Goal: Information Seeking & Learning: Find specific page/section

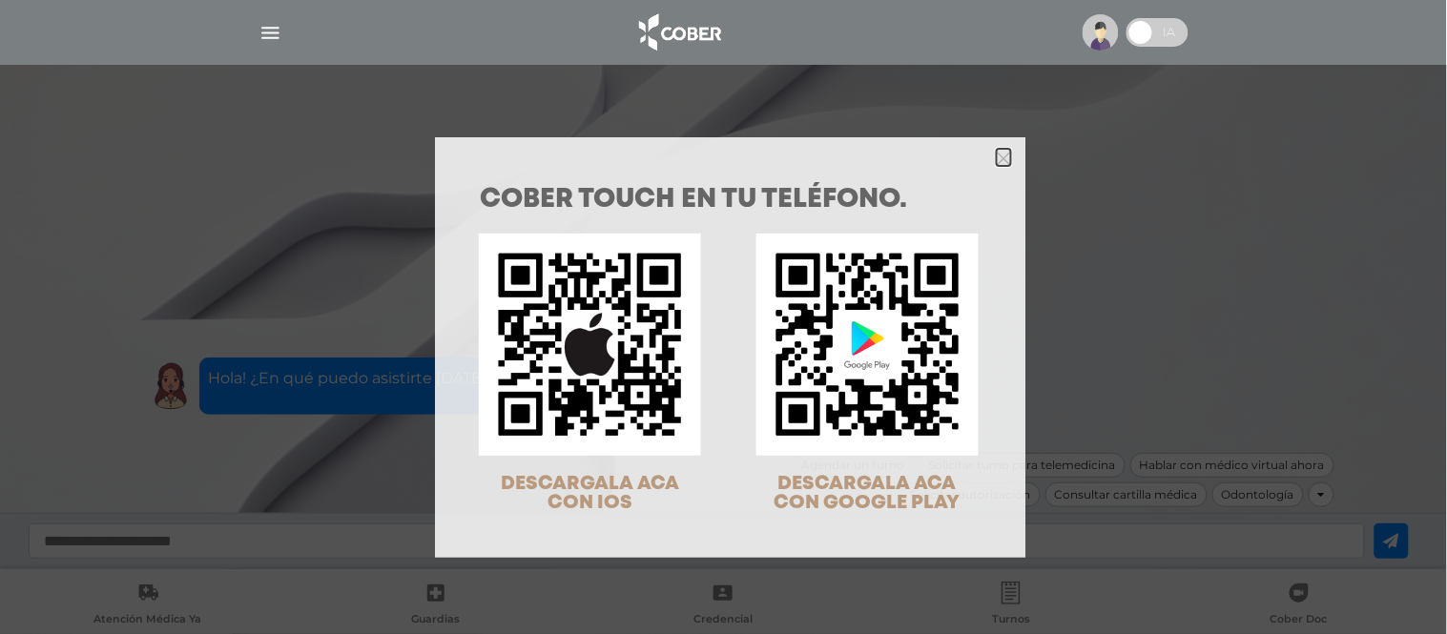
click at [1002, 159] on icon "Close" at bounding box center [1004, 159] width 14 height 14
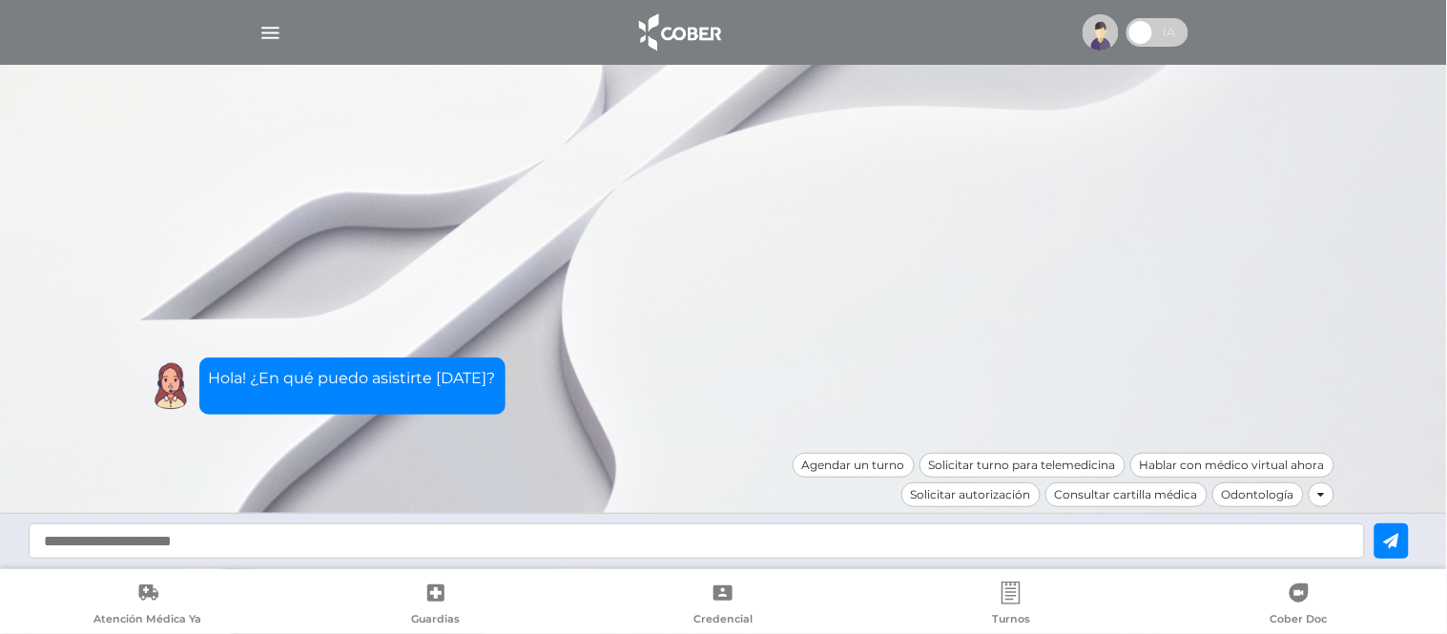
click at [264, 36] on img "button" at bounding box center [270, 33] width 24 height 24
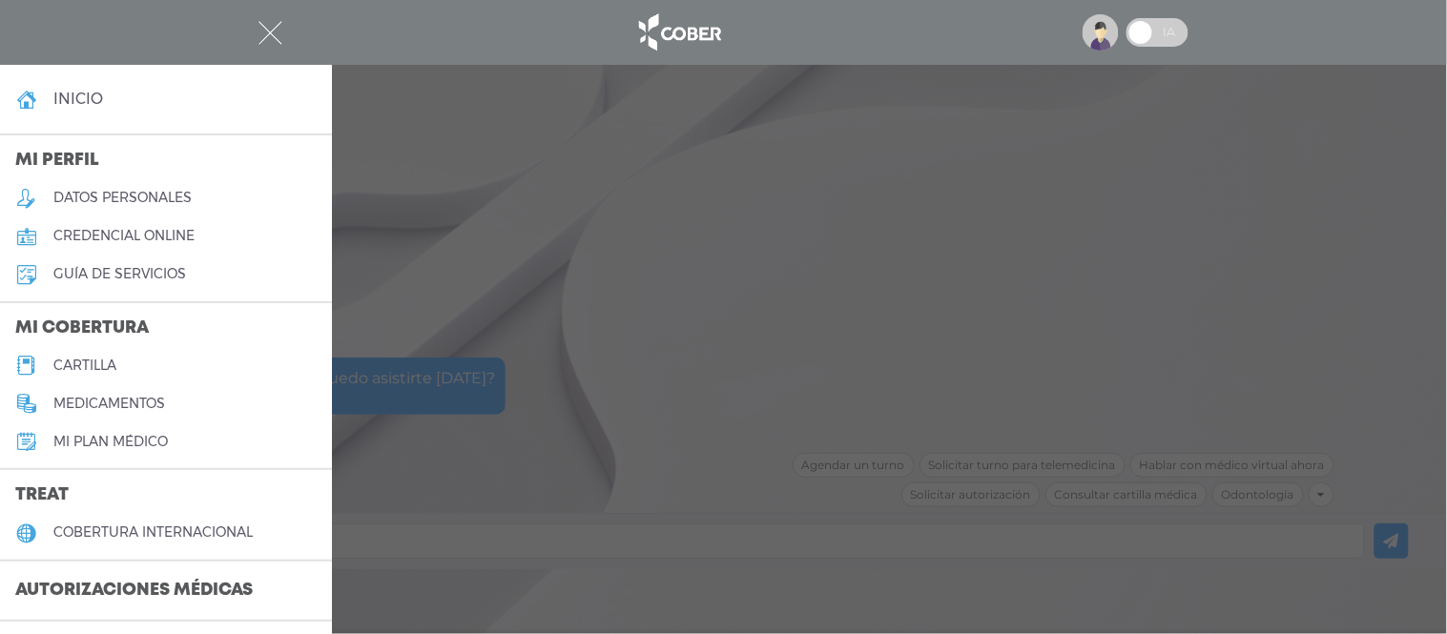
click at [96, 365] on h5 "cartilla" at bounding box center [84, 366] width 63 height 16
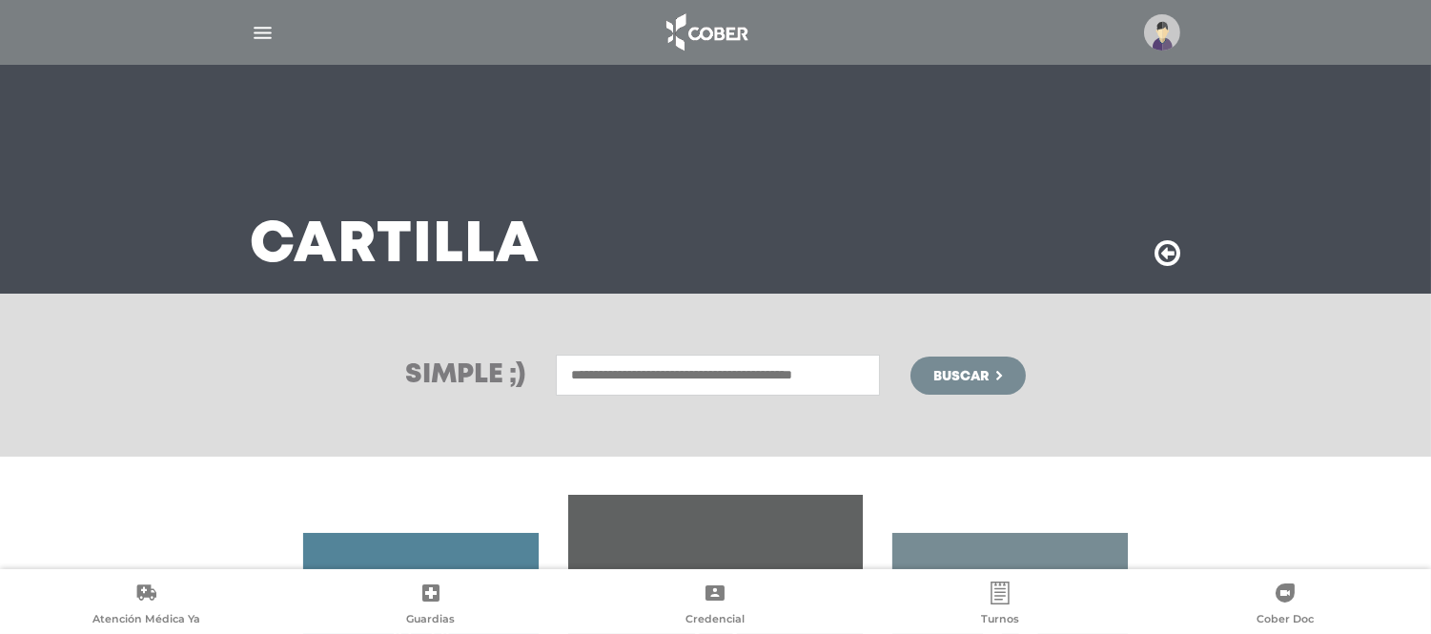
click at [698, 396] on div "Simple ;) Buscar" at bounding box center [715, 375] width 1431 height 163
click at [709, 372] on input "text" at bounding box center [718, 375] width 324 height 41
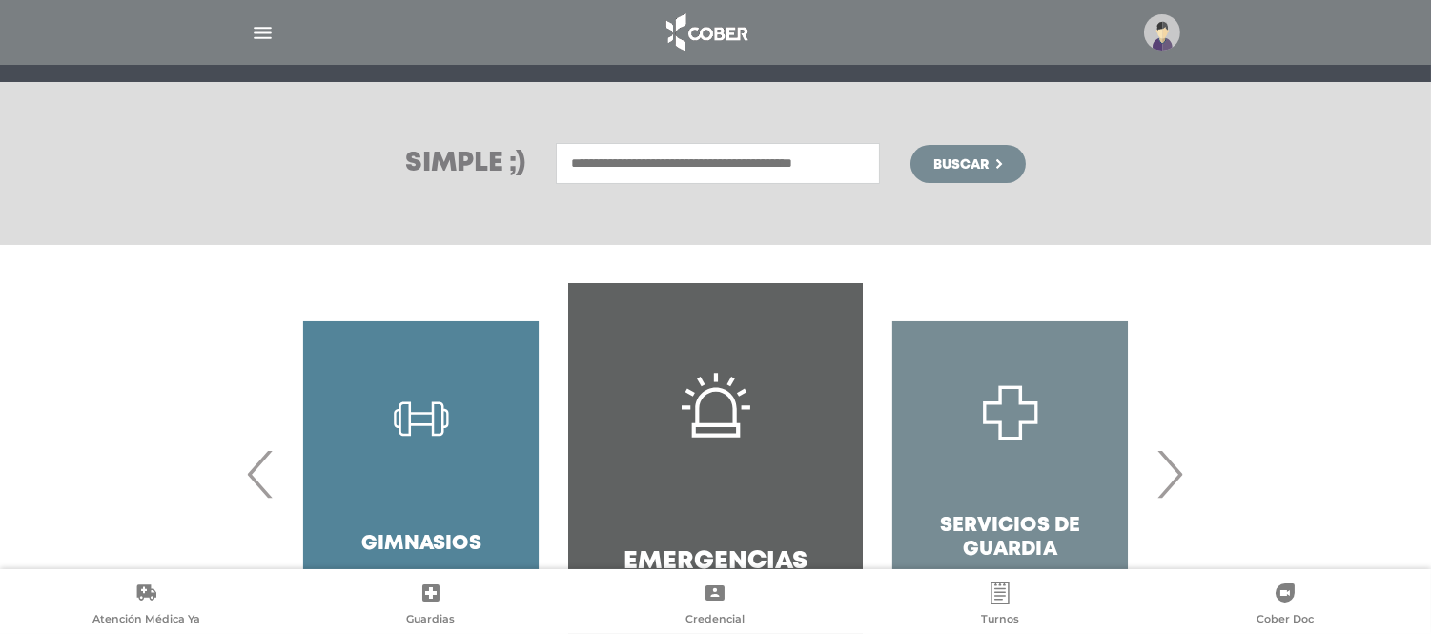
click at [761, 169] on input "text" at bounding box center [718, 163] width 324 height 41
type input "*****"
click at [911, 145] on button "Buscar" at bounding box center [968, 164] width 114 height 38
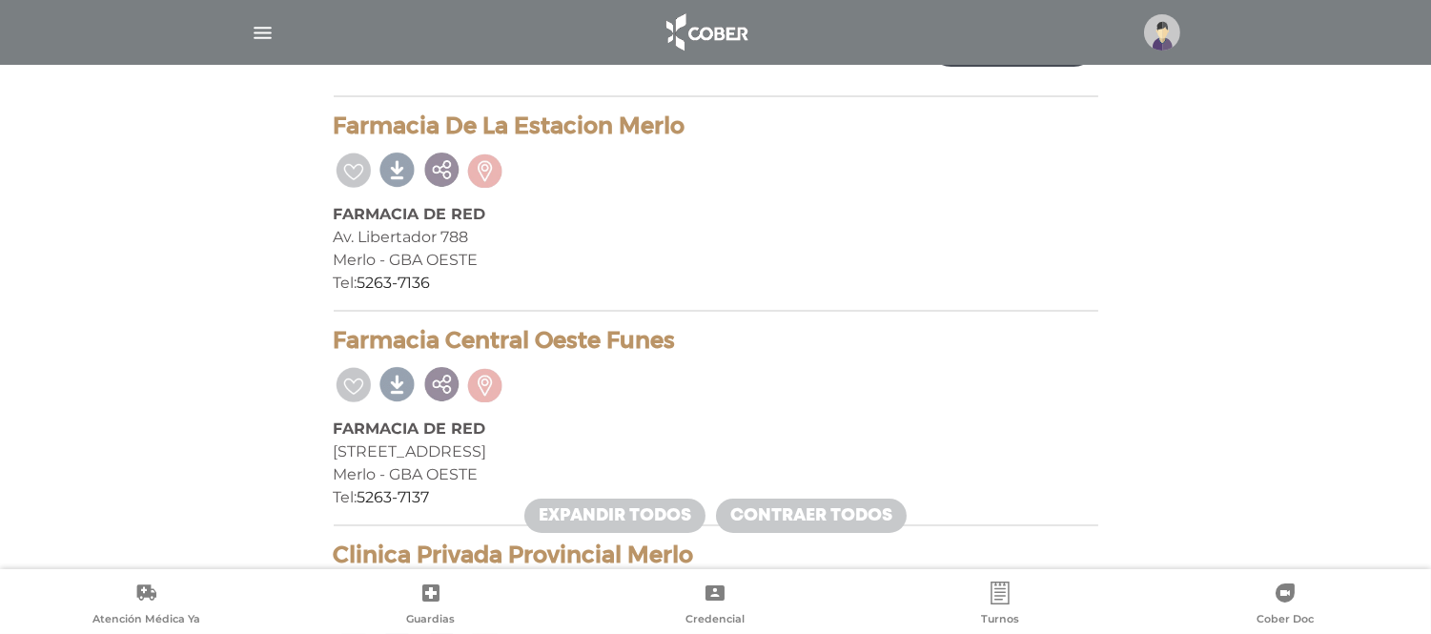
scroll to position [42, 0]
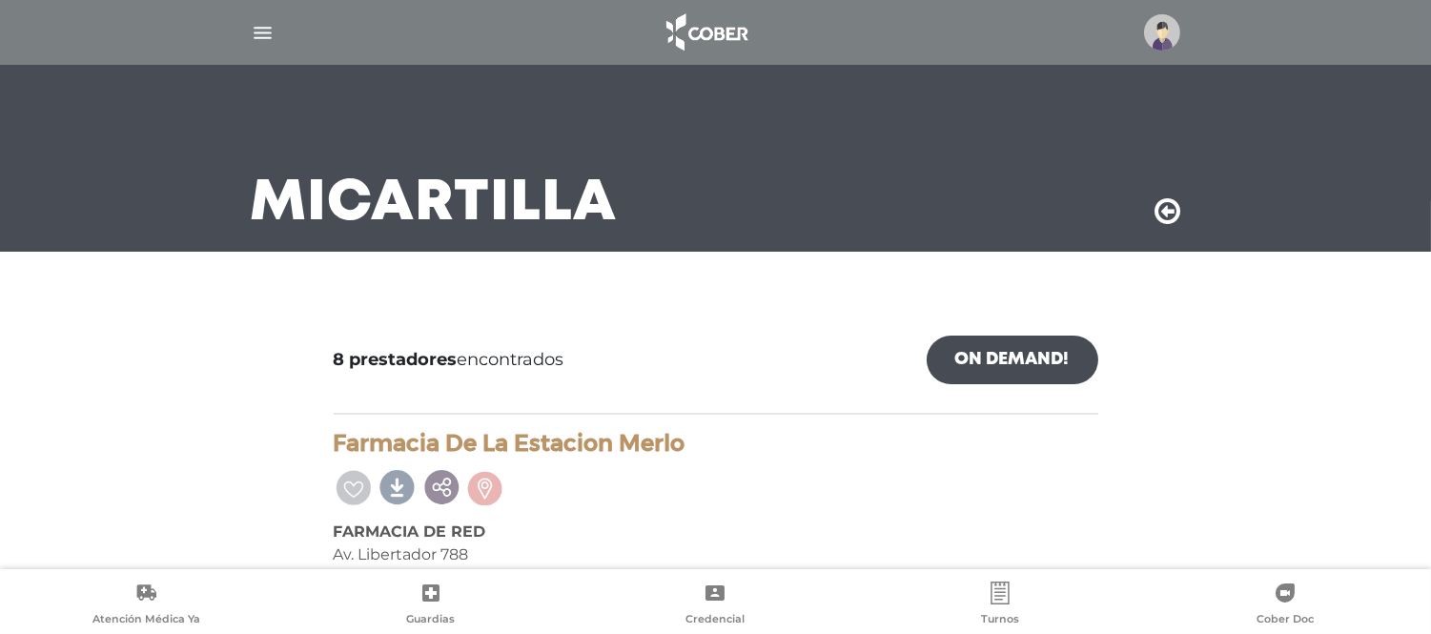
click at [1165, 212] on icon at bounding box center [1169, 211] width 26 height 31
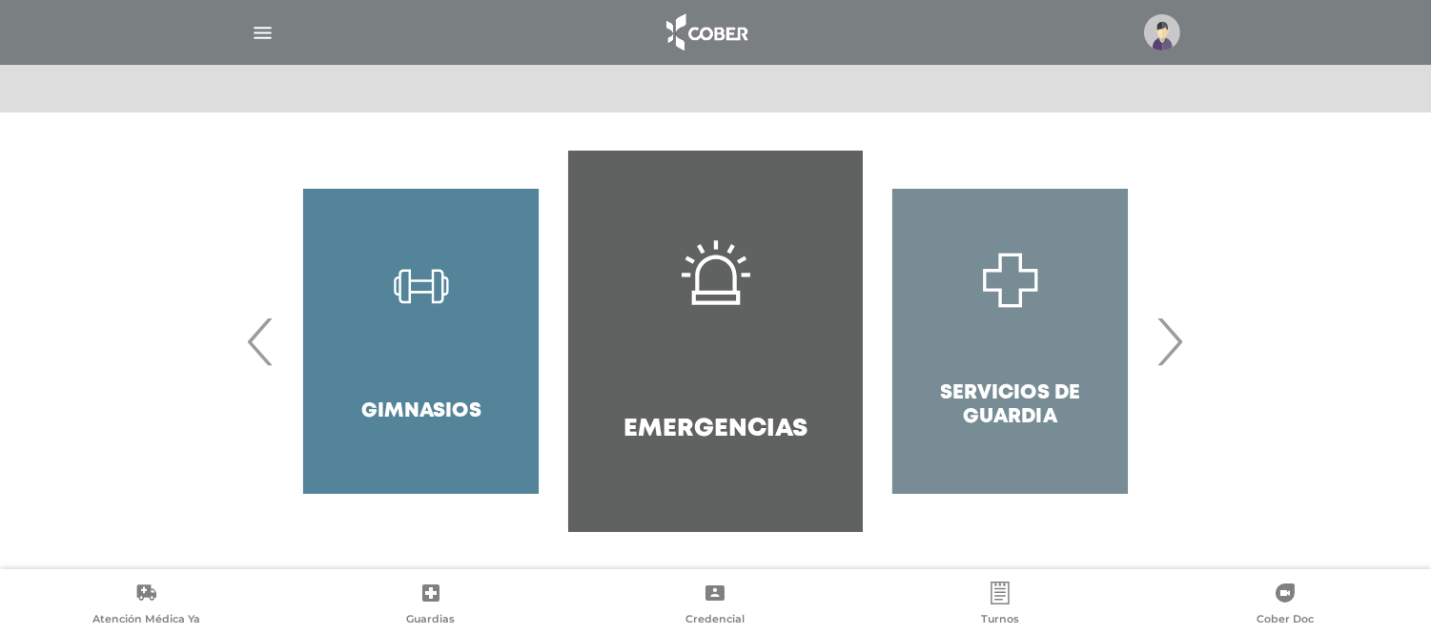
scroll to position [26, 0]
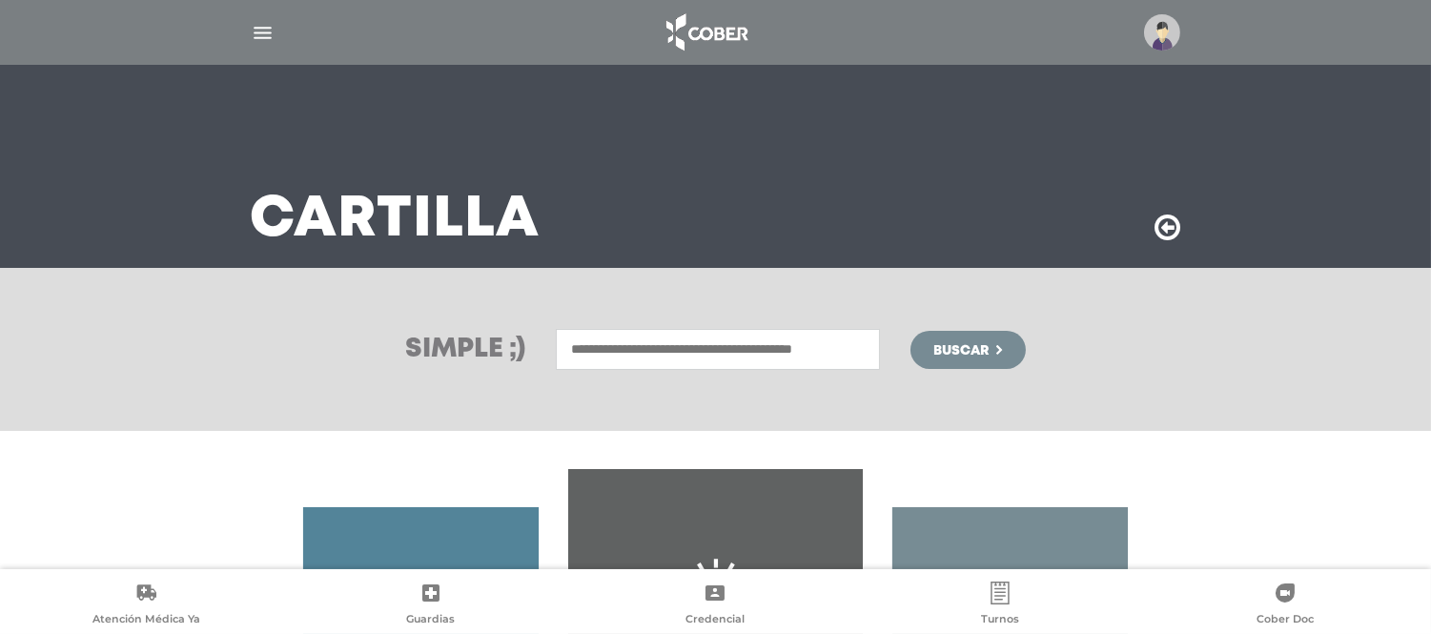
click at [698, 351] on input "text" at bounding box center [718, 349] width 324 height 41
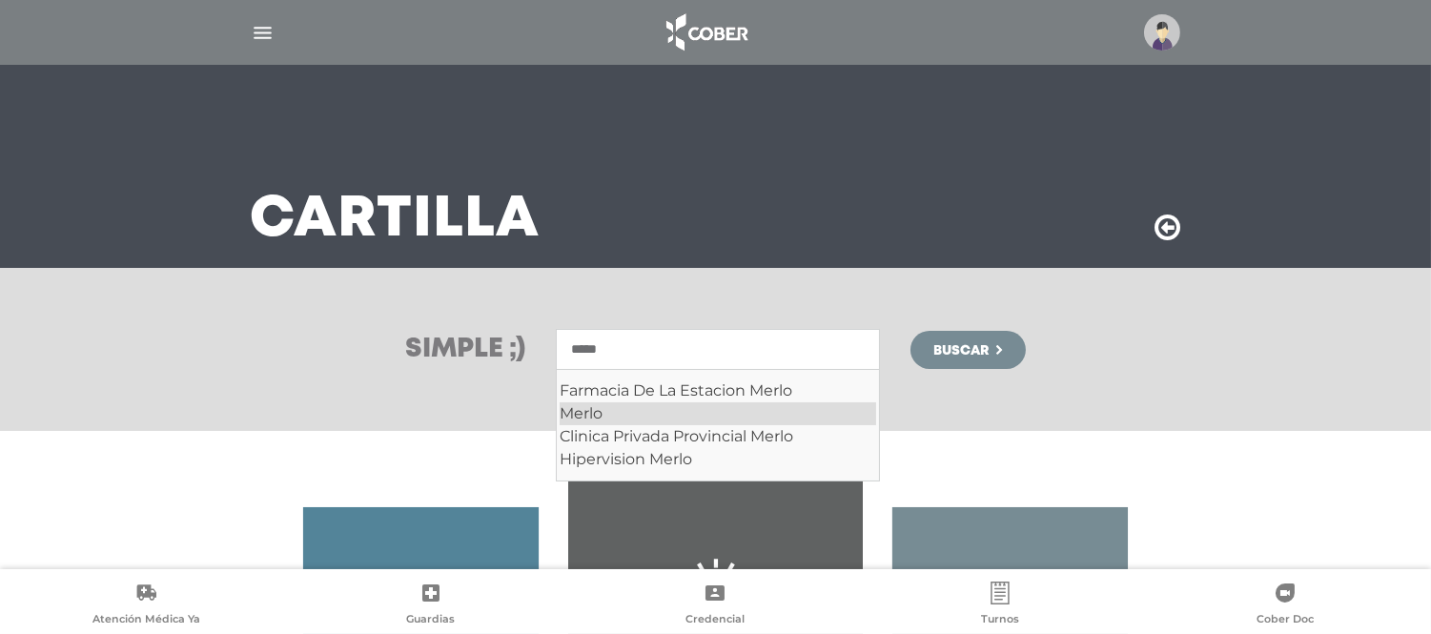
click at [708, 420] on div "Merlo" at bounding box center [718, 413] width 317 height 23
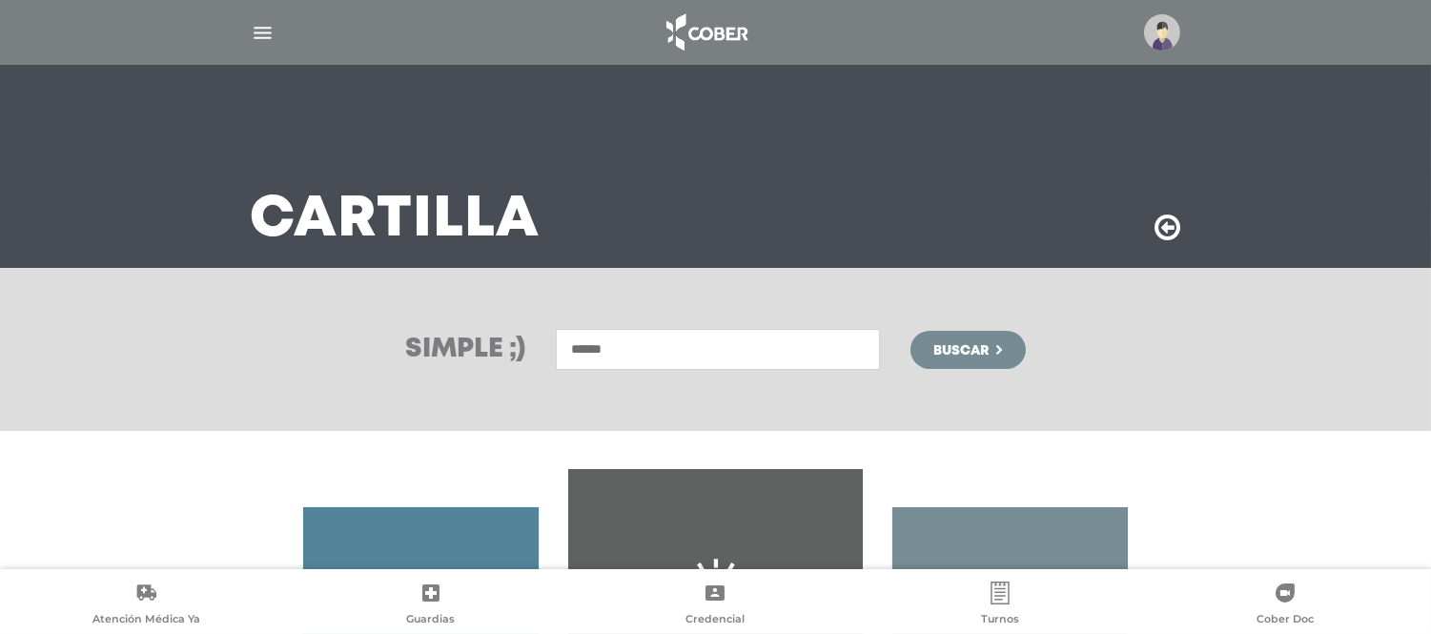
type input "*****"
click at [997, 345] on icon "submit" at bounding box center [1000, 350] width 6 height 10
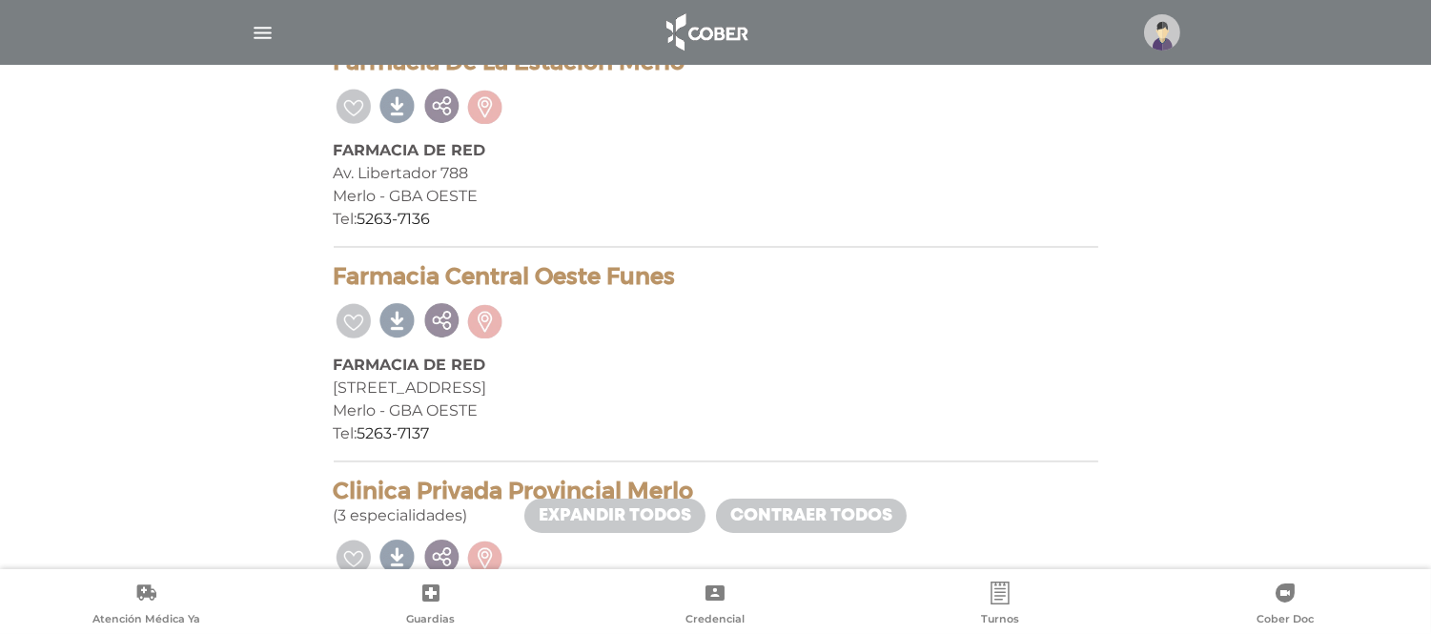
scroll to position [529, 0]
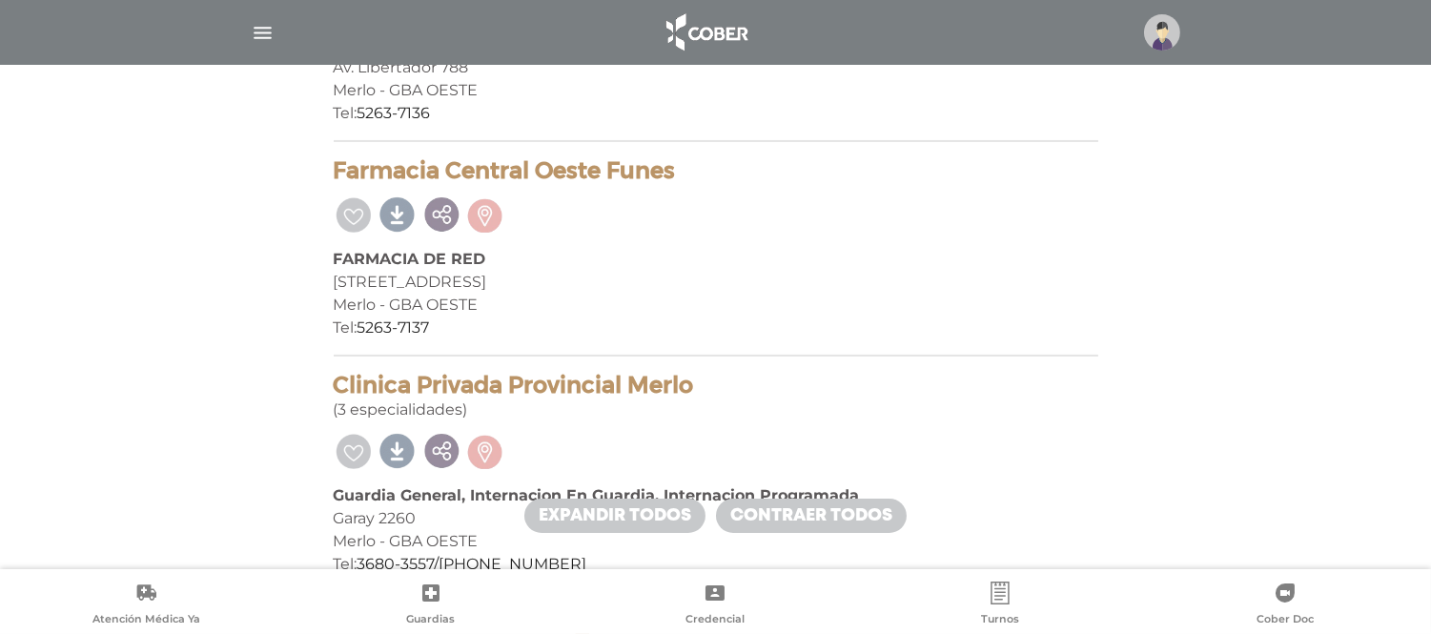
drag, startPoint x: 348, startPoint y: 379, endPoint x: 742, endPoint y: 385, distance: 393.9
click at [742, 385] on h4 "Clinica Privada Provincial Merlo" at bounding box center [716, 386] width 765 height 28
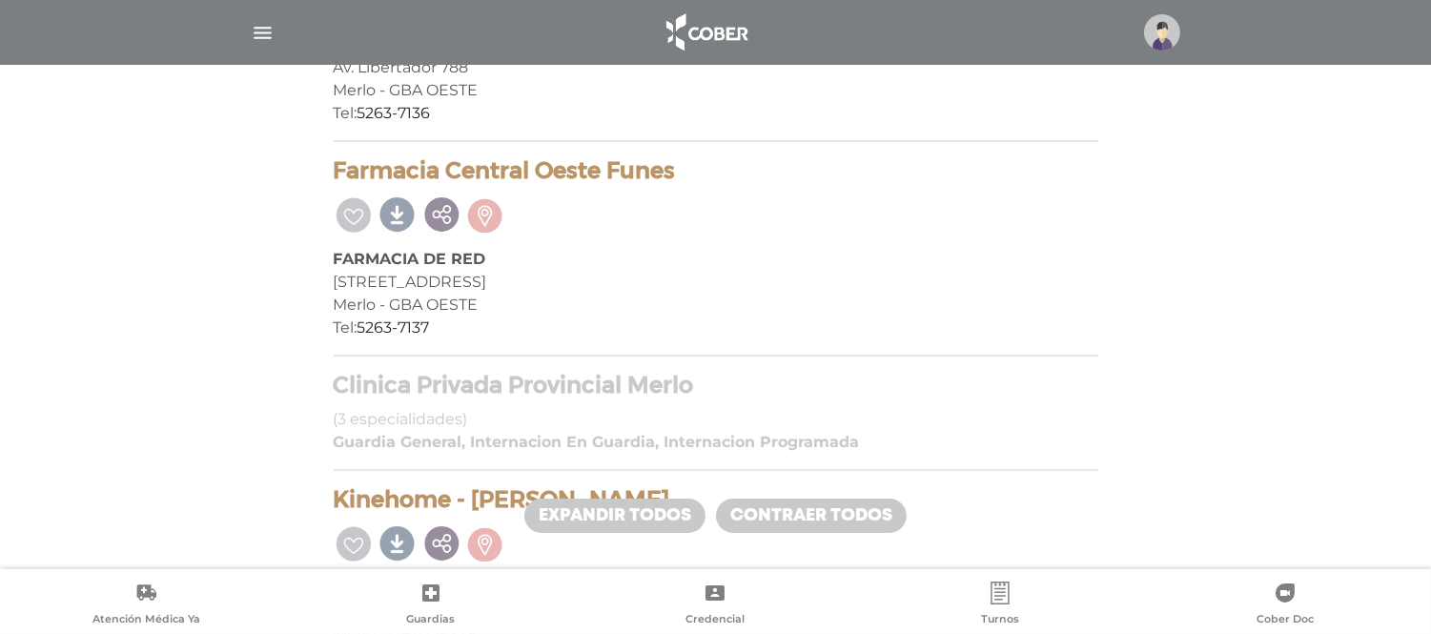
scroll to position [741, 0]
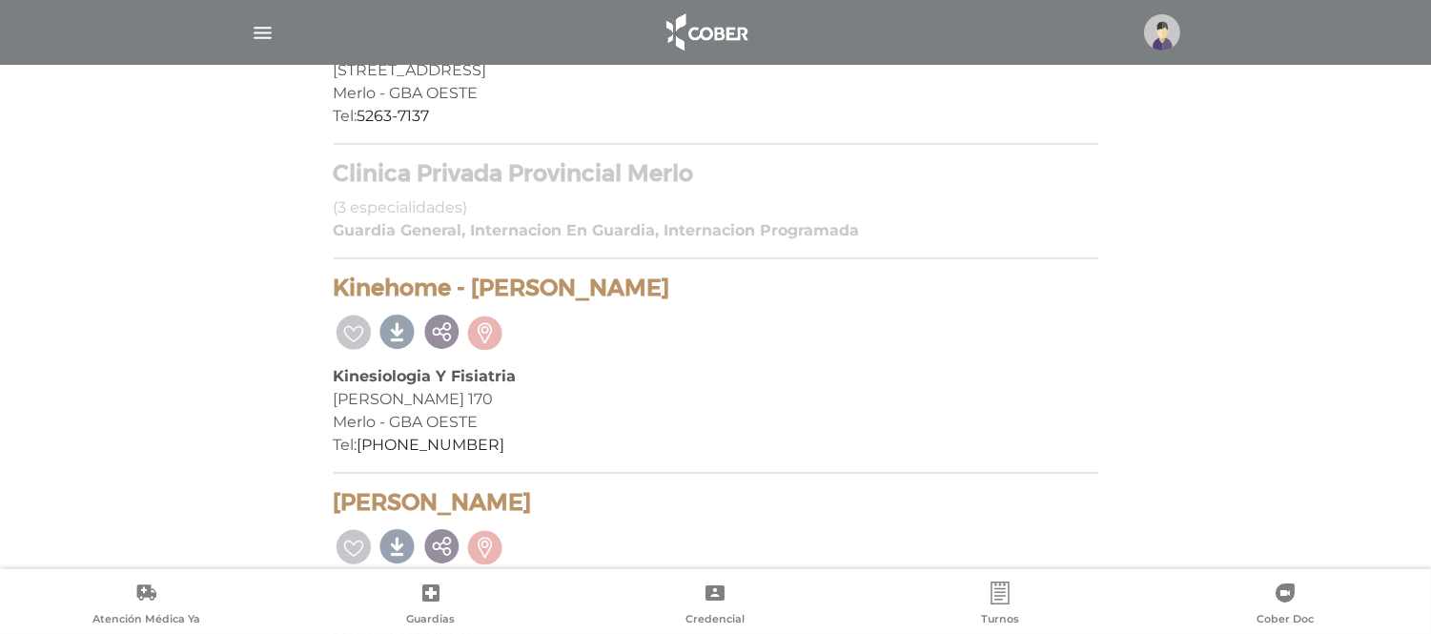
click at [814, 223] on b "Guardia General, Internacion En Guardia, Internacion Programada" at bounding box center [597, 230] width 526 height 18
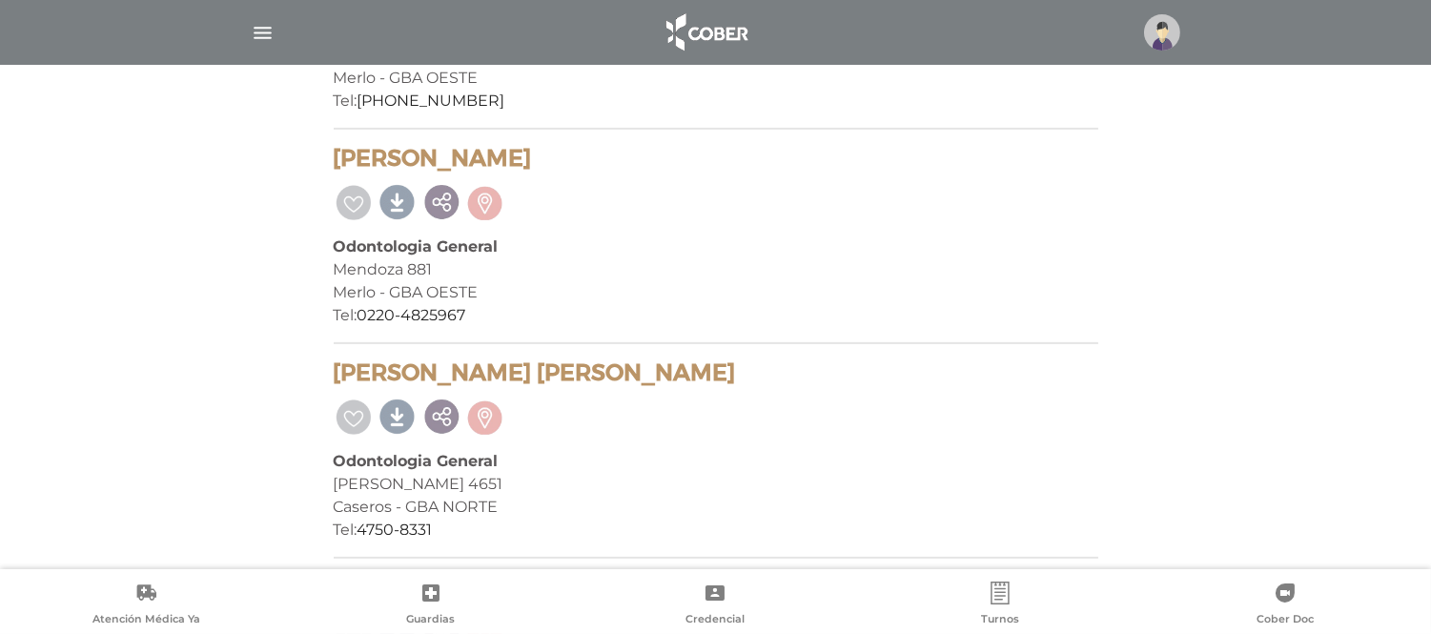
scroll to position [979, 0]
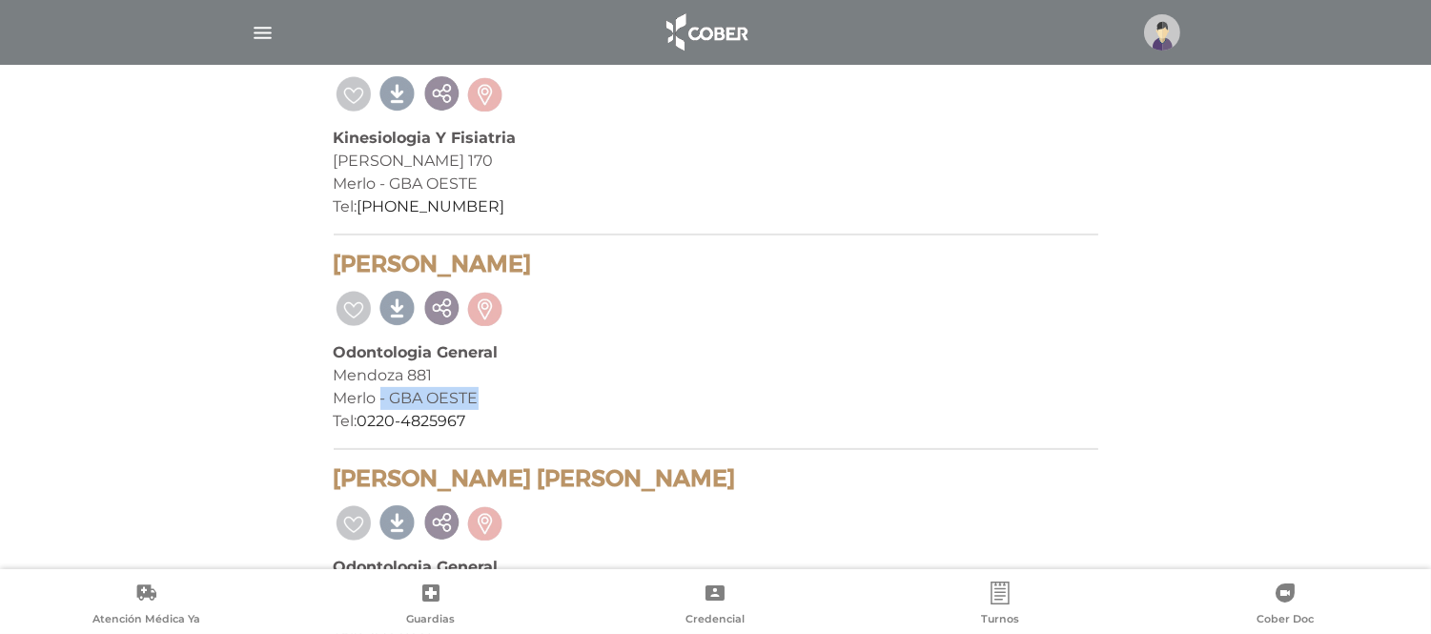
drag, startPoint x: 382, startPoint y: 391, endPoint x: 569, endPoint y: 395, distance: 186.9
click at [569, 395] on div "Merlo - GBA OESTE" at bounding box center [716, 398] width 765 height 23
drag, startPoint x: 317, startPoint y: 386, endPoint x: 521, endPoint y: 386, distance: 204.1
click at [521, 386] on div "8 prestadores encontrados On Demand! mostrar en mi área Mostrar en mapa Demasia…" at bounding box center [716, 234] width 1190 height 1748
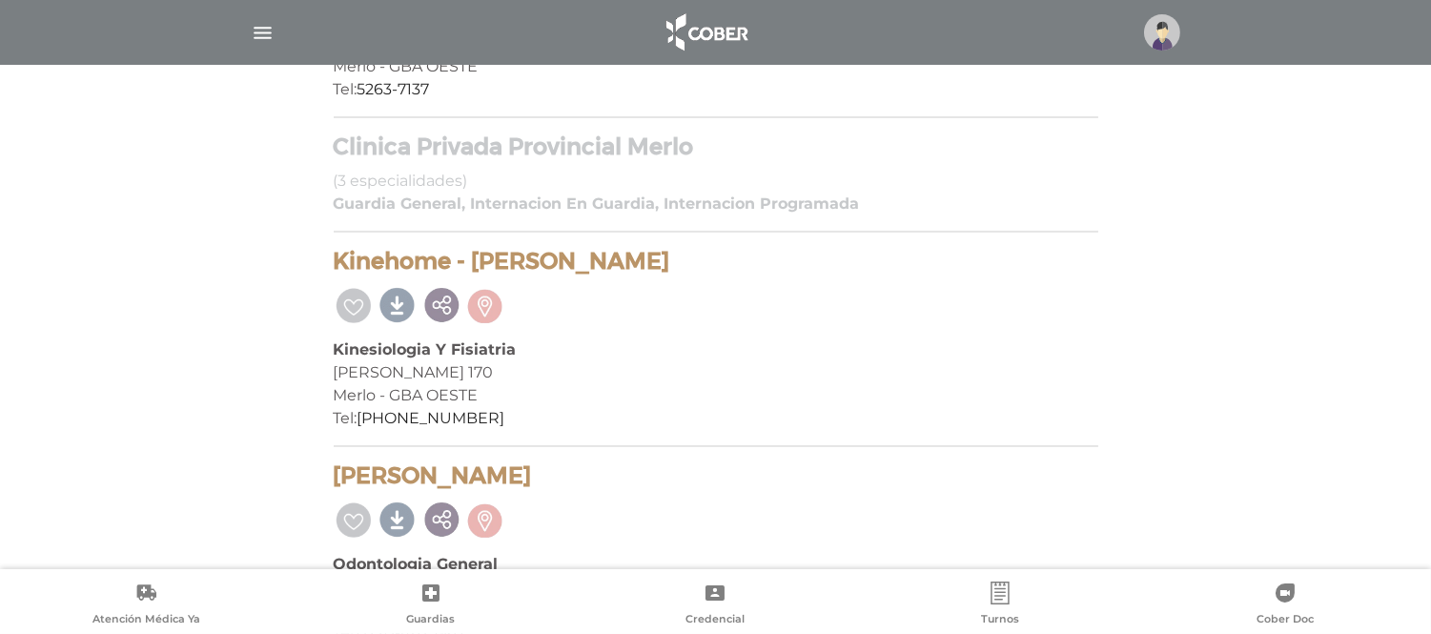
scroll to position [662, 0]
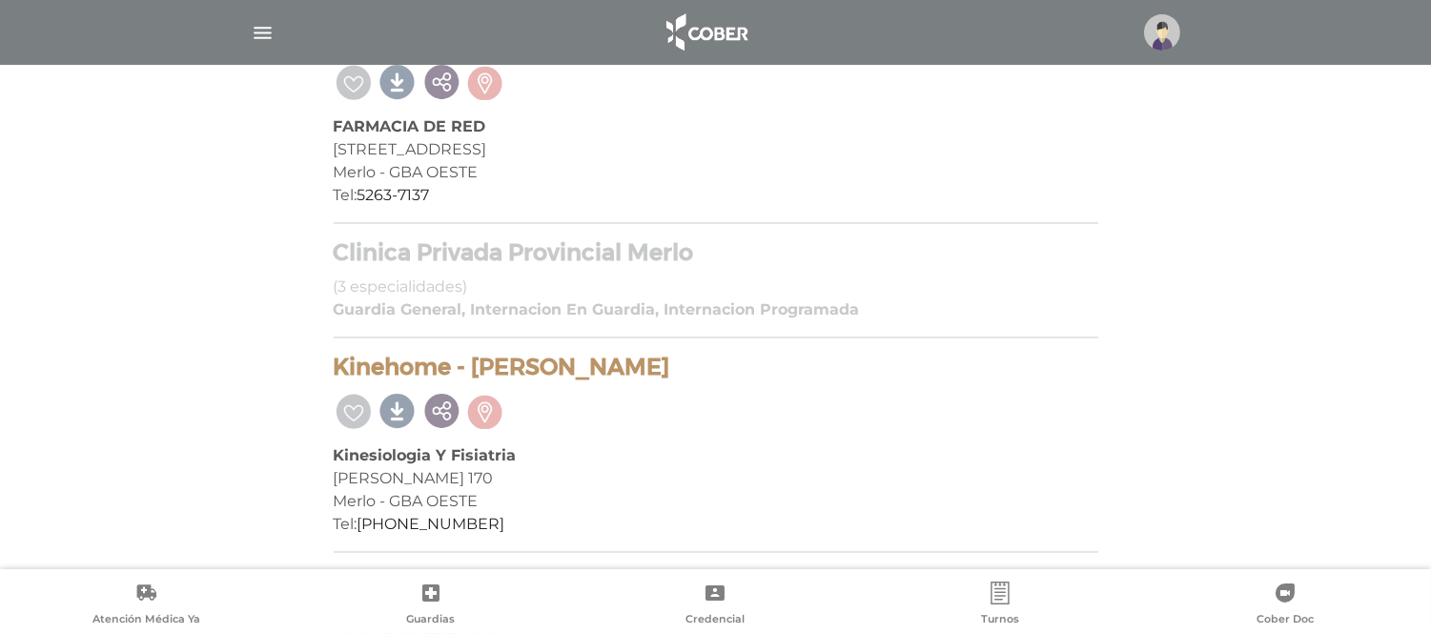
click at [965, 324] on div "Clinica Privada Provincial [PERSON_NAME] (3 especialidades) Guardia General, In…" at bounding box center [716, 289] width 765 height 100
click at [790, 282] on div "Clinica Privada Provincial [PERSON_NAME] (3 especialidades)" at bounding box center [716, 269] width 765 height 60
click at [586, 328] on div "Clinica Privada Provincial [PERSON_NAME] (3 especialidades) Guardia General, In…" at bounding box center [716, 289] width 765 height 100
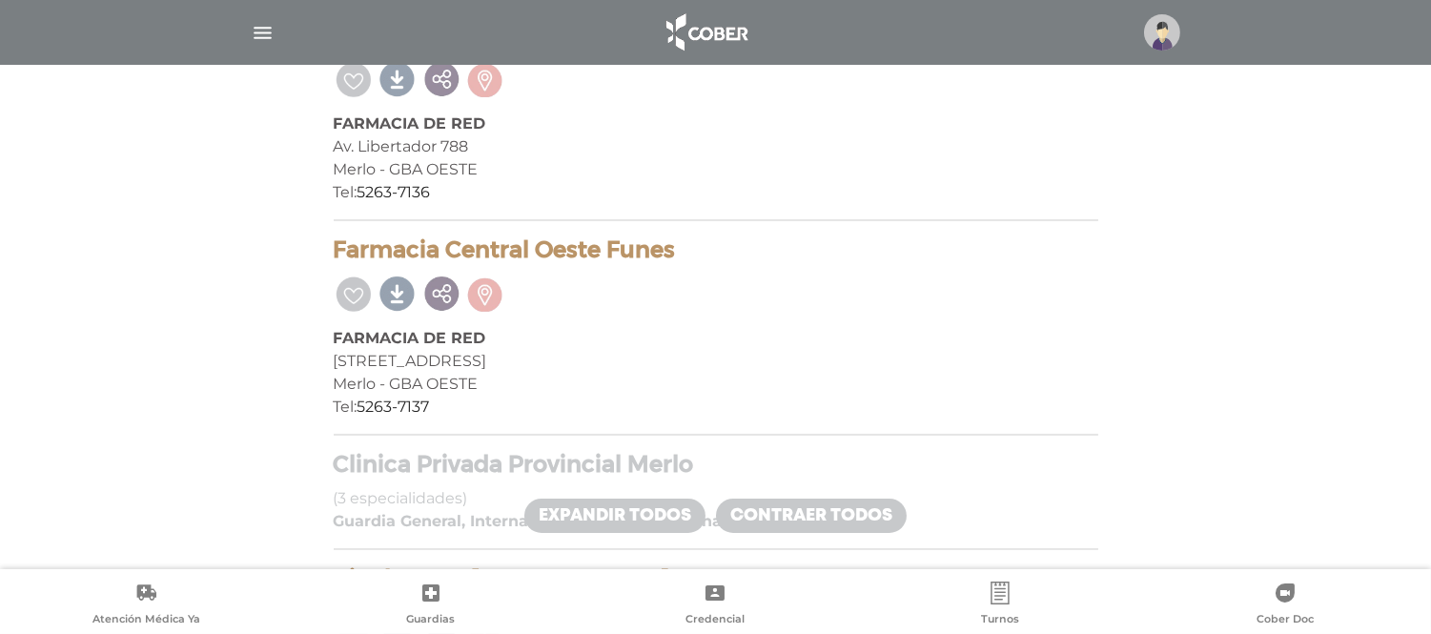
scroll to position [238, 0]
